Goal: Task Accomplishment & Management: Manage account settings

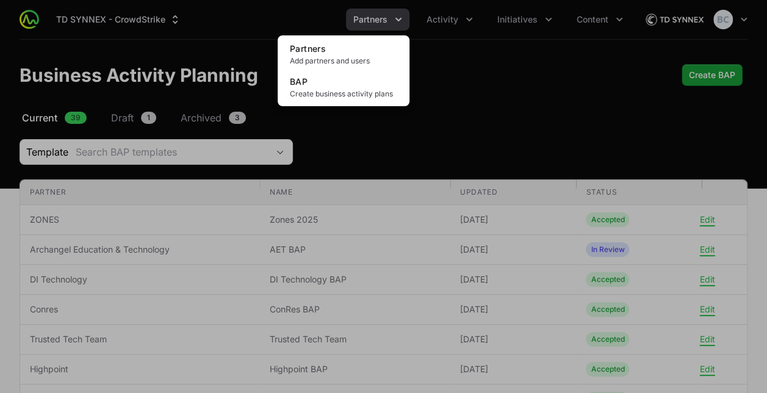
click at [437, 19] on div "Partners menu" at bounding box center [383, 196] width 767 height 393
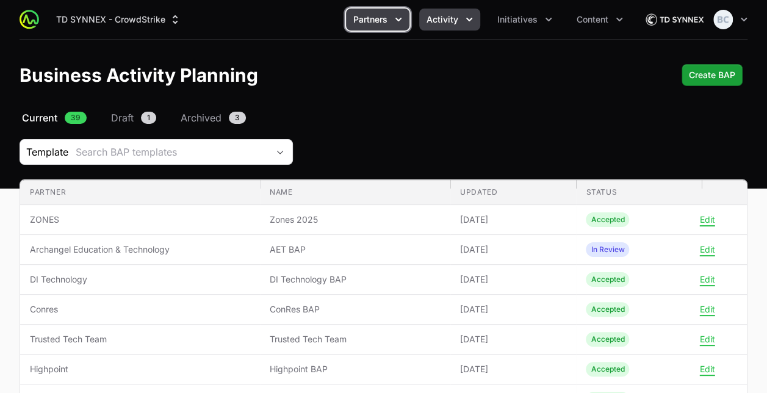
click at [437, 19] on span "Activity" at bounding box center [442, 19] width 32 height 12
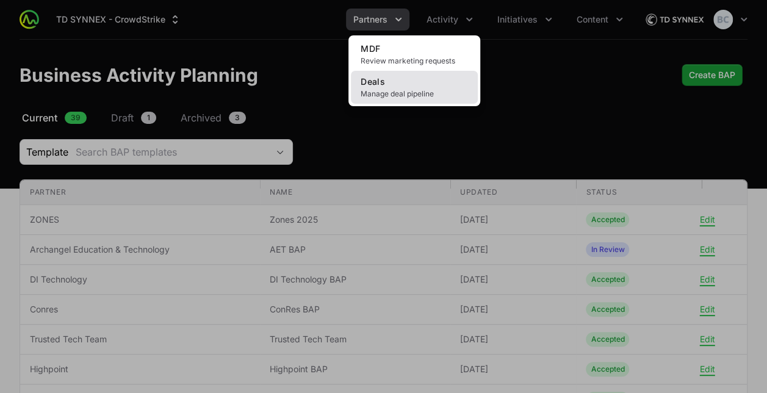
click at [405, 74] on link "Deals Manage deal pipeline" at bounding box center [414, 87] width 127 height 33
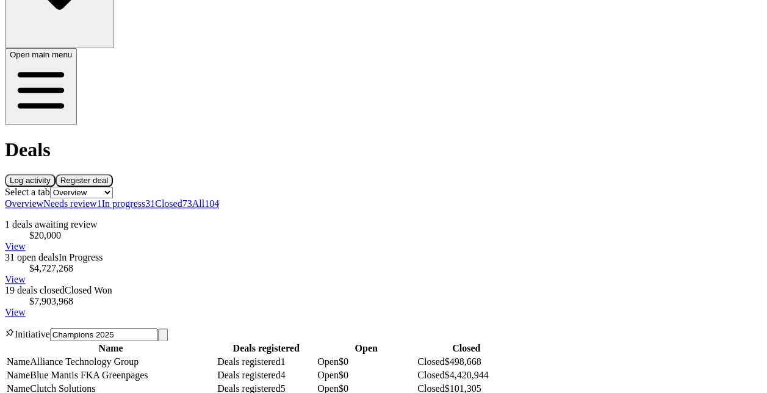
scroll to position [565, 0]
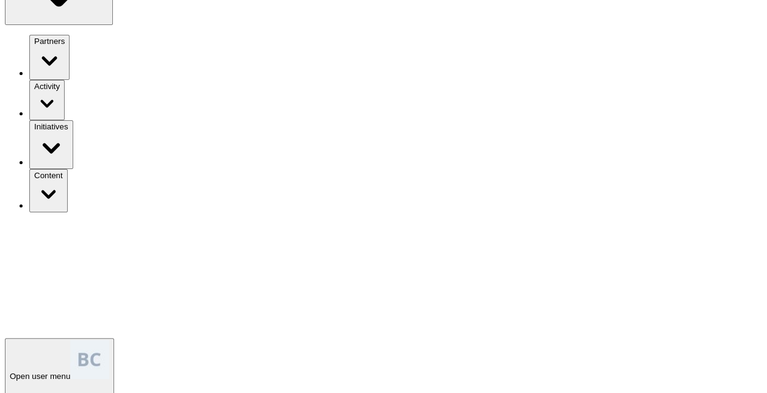
scroll to position [104, 0]
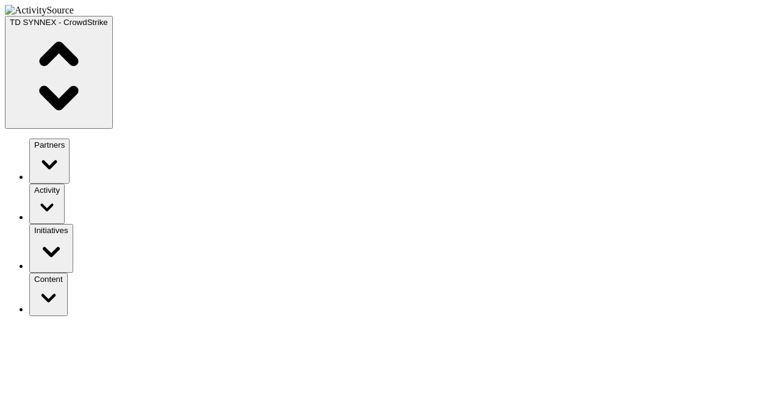
type input "Trusted Tech Team"
click at [65, 149] on icon "Partners menu" at bounding box center [49, 164] width 31 height 31
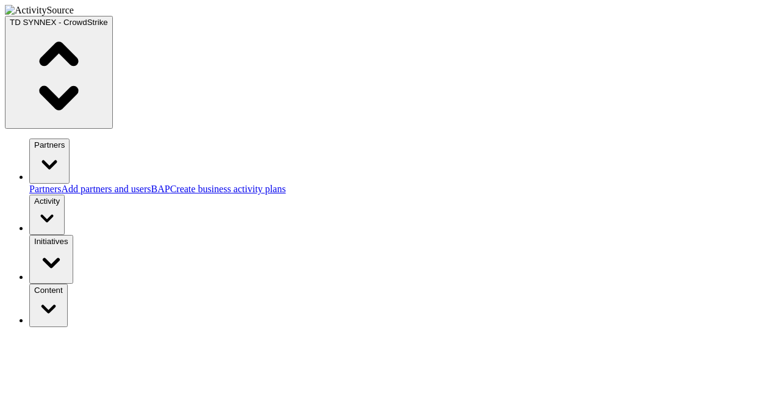
click at [286, 184] on link "BAP Create business activity plans" at bounding box center [218, 189] width 135 height 10
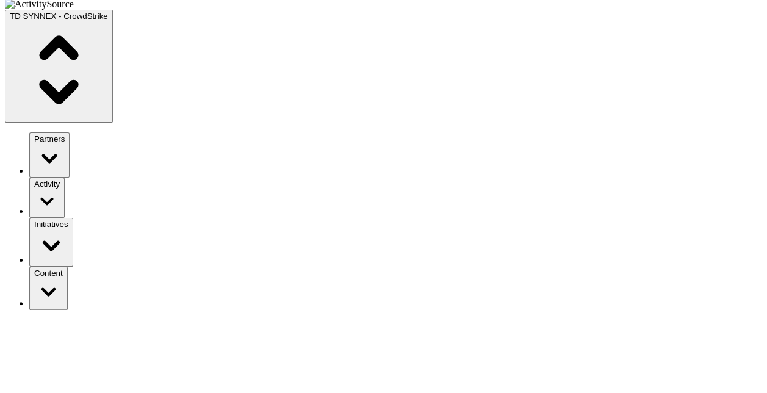
scroll to position [7, 0]
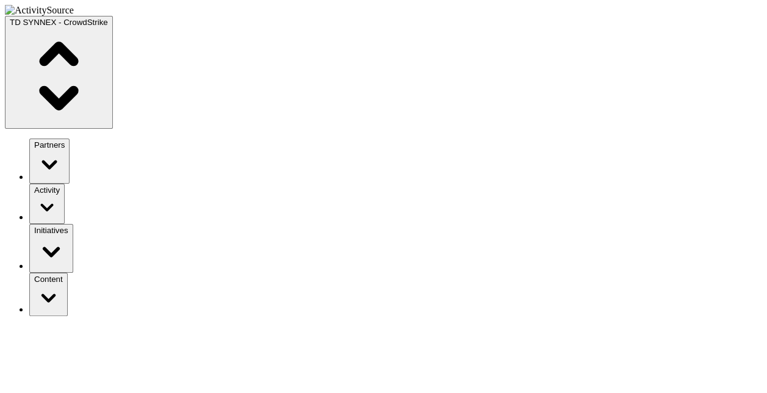
scroll to position [7, 0]
